Goal: Task Accomplishment & Management: Manage account settings

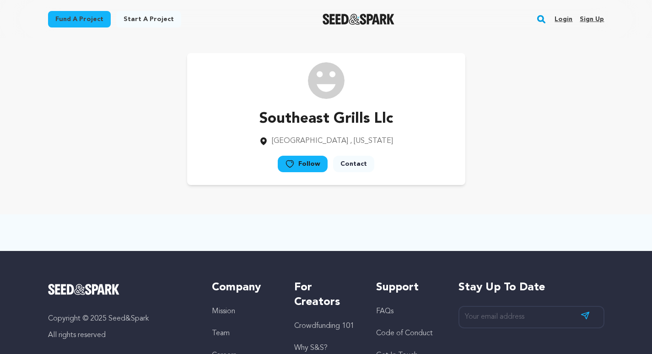
click at [594, 20] on link "Sign up" at bounding box center [592, 19] width 24 height 15
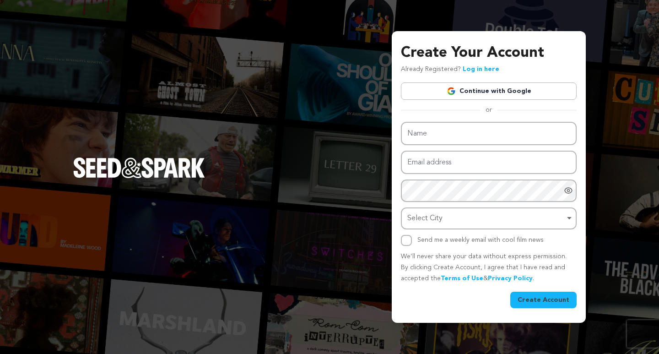
click at [391, 144] on div "Create Your Account Already Registered? Log in here Continue with Google or eyJ…" at bounding box center [329, 177] width 659 height 354
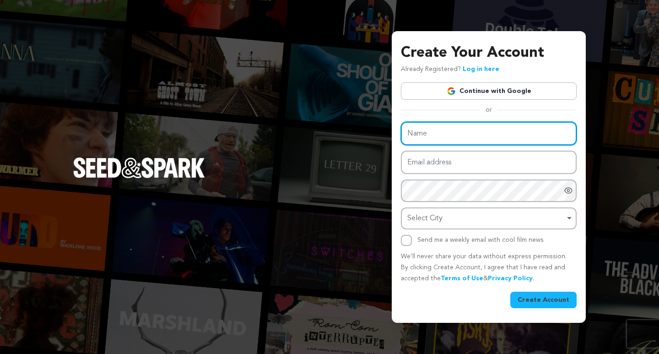
click at [426, 129] on input "Name" at bounding box center [489, 133] width 176 height 23
paste input "[GEOGRAPHIC_DATA]-Private School"
click at [504, 132] on input "[GEOGRAPHIC_DATA]-Private School" at bounding box center [489, 133] width 176 height 23
drag, startPoint x: 504, startPoint y: 132, endPoint x: 632, endPoint y: 135, distance: 127.7
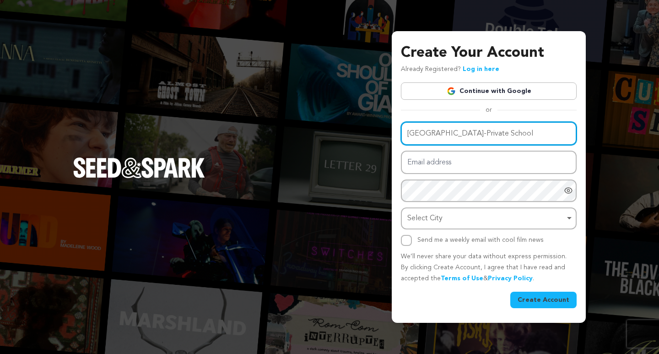
click at [632, 135] on div "Create Your Account Already Registered? Log in here Continue with Google or eyJ…" at bounding box center [329, 177] width 659 height 354
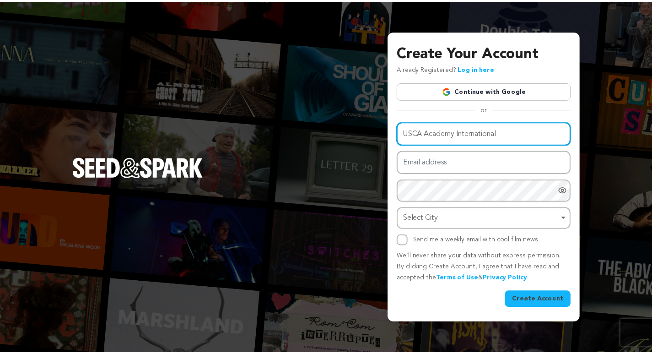
scroll to position [0, 0]
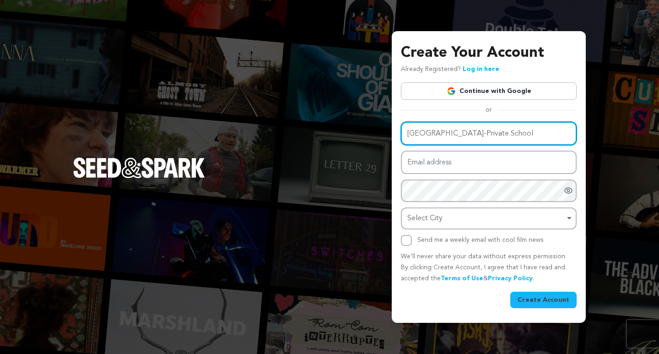
type input "[GEOGRAPHIC_DATA]-Private School"
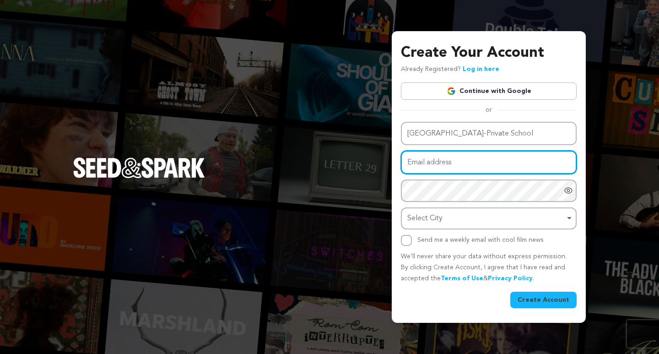
click at [473, 170] on input "Email address" at bounding box center [489, 161] width 176 height 23
paste input "horazyle@fxzig.com"
type input "horazyle@fxzig.com"
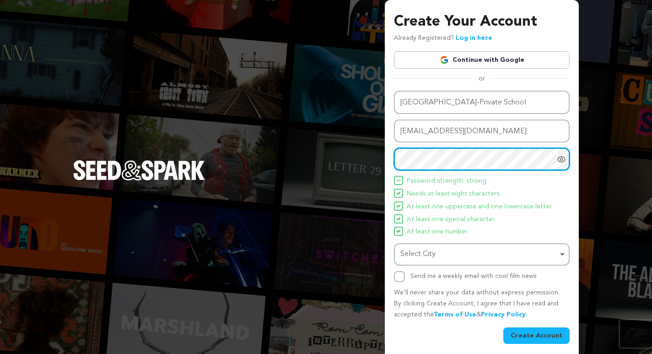
click at [421, 252] on div "Select City Remove item" at bounding box center [478, 253] width 157 height 13
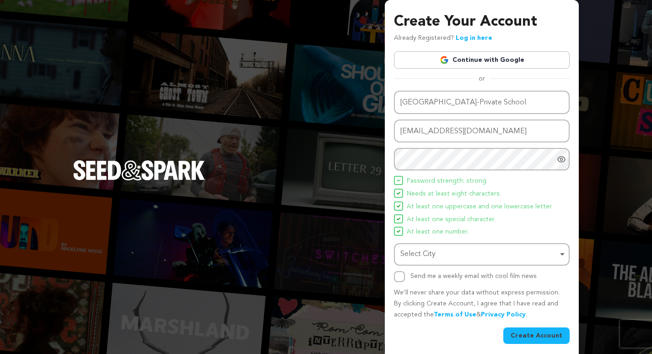
click at [455, 247] on div "Select City Remove item" at bounding box center [481, 254] width 167 height 17
paste input "Mississauga, ON"
type input "Mississauga, ON"
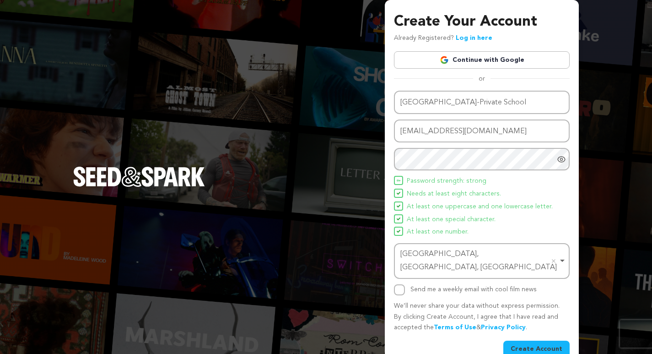
click at [520, 340] on button "Create Account" at bounding box center [536, 348] width 66 height 16
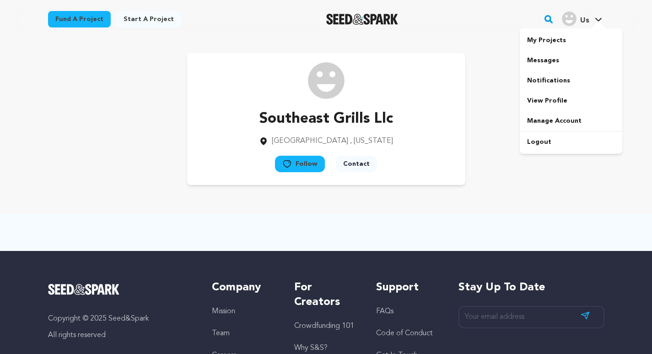
click at [595, 15] on link "Us Us" at bounding box center [582, 18] width 44 height 16
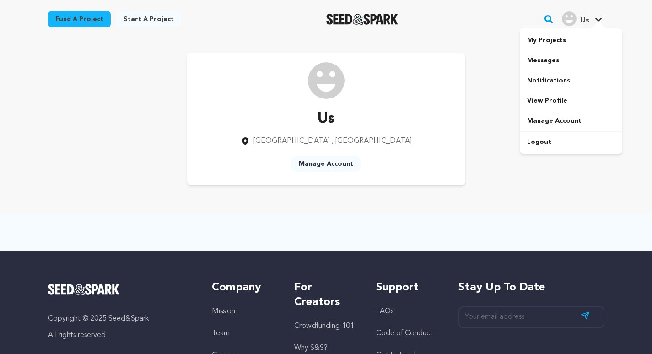
click at [592, 22] on div at bounding box center [598, 25] width 18 height 9
click at [329, 158] on link "Manage Account" at bounding box center [325, 164] width 69 height 16
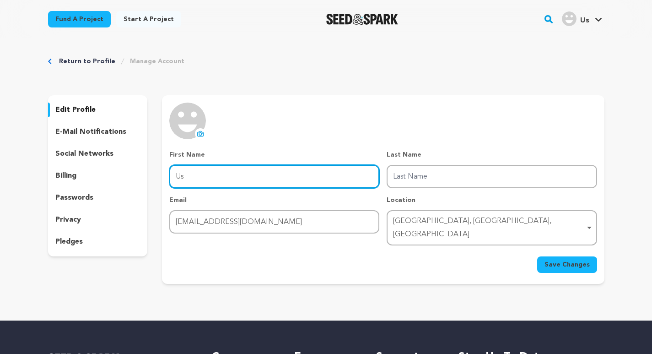
click at [192, 178] on input "Us" at bounding box center [274, 176] width 210 height 23
paste input "SCA Academy International School-Private School"
click at [250, 176] on input "[GEOGRAPHIC_DATA]-Private School" at bounding box center [274, 176] width 210 height 23
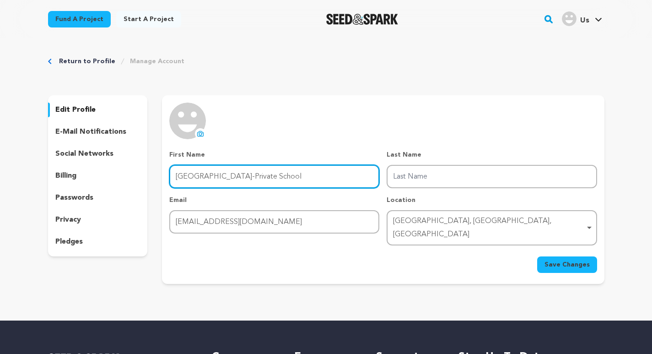
click at [250, 176] on input "[GEOGRAPHIC_DATA]-Private School" at bounding box center [274, 176] width 210 height 23
click at [272, 177] on input "[GEOGRAPHIC_DATA]-Private School" at bounding box center [274, 176] width 210 height 23
click at [278, 177] on input "[GEOGRAPHIC_DATA]-Private School" at bounding box center [274, 176] width 210 height 23
drag, startPoint x: 278, startPoint y: 177, endPoint x: 462, endPoint y: 199, distance: 185.5
click at [462, 199] on div "First Name First Name USCA Academy International School-Private School Last Nam…" at bounding box center [382, 197] width 427 height 95
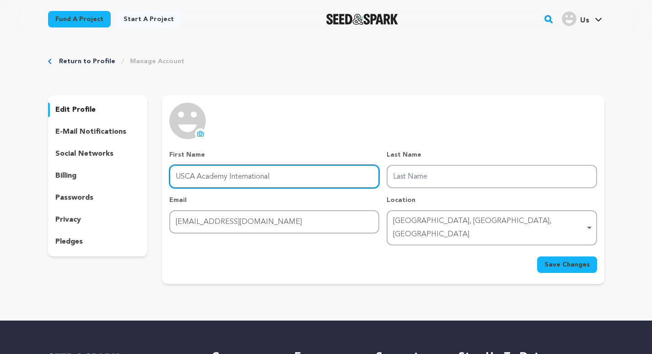
type input "USCA Academy International"
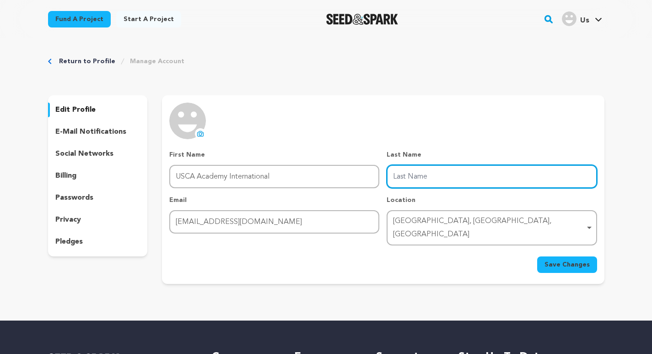
click at [454, 183] on input "Last Name" at bounding box center [492, 176] width 210 height 23
paste input "School-Private School"
click at [411, 219] on div "Mississauga, Ontario, Canada Remove item" at bounding box center [489, 228] width 192 height 27
type input "School-Private School"
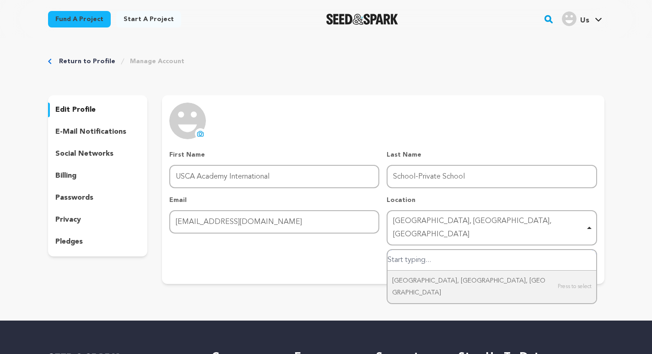
click at [411, 219] on div "Mississauga, Ontario, Canada Remove item" at bounding box center [489, 228] width 192 height 27
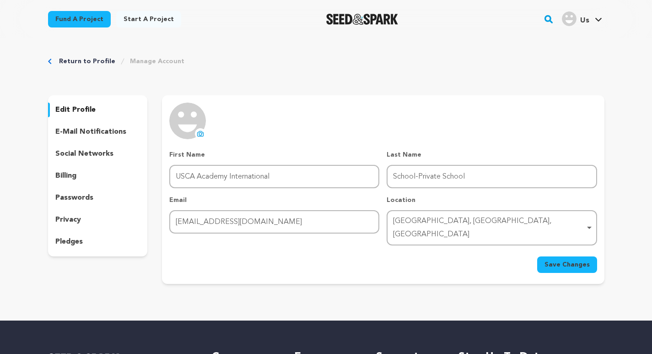
click at [199, 134] on icon at bounding box center [201, 134] width 4 height 3
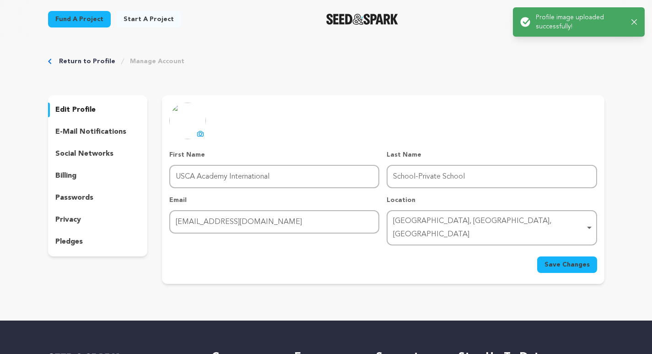
click at [572, 260] on span "Save Changes" at bounding box center [566, 264] width 45 height 9
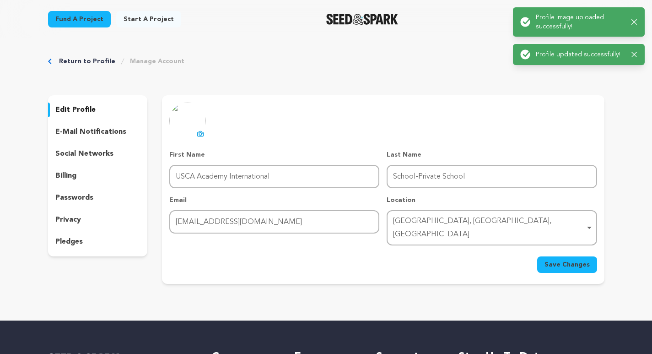
click at [563, 260] on span "Save Changes" at bounding box center [566, 264] width 45 height 9
click at [563, 256] on div "Save Changes" at bounding box center [382, 264] width 427 height 16
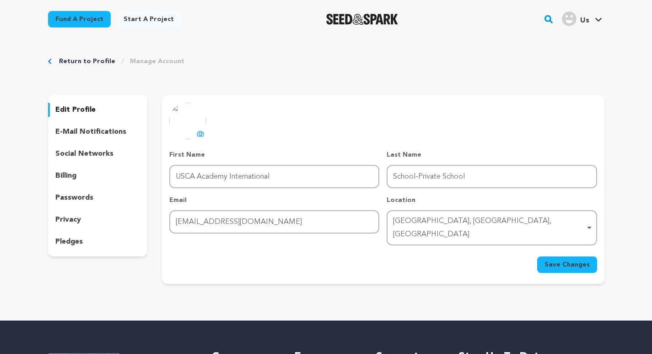
click at [602, 19] on icon at bounding box center [598, 19] width 7 height 5
